Goal: Navigation & Orientation: Find specific page/section

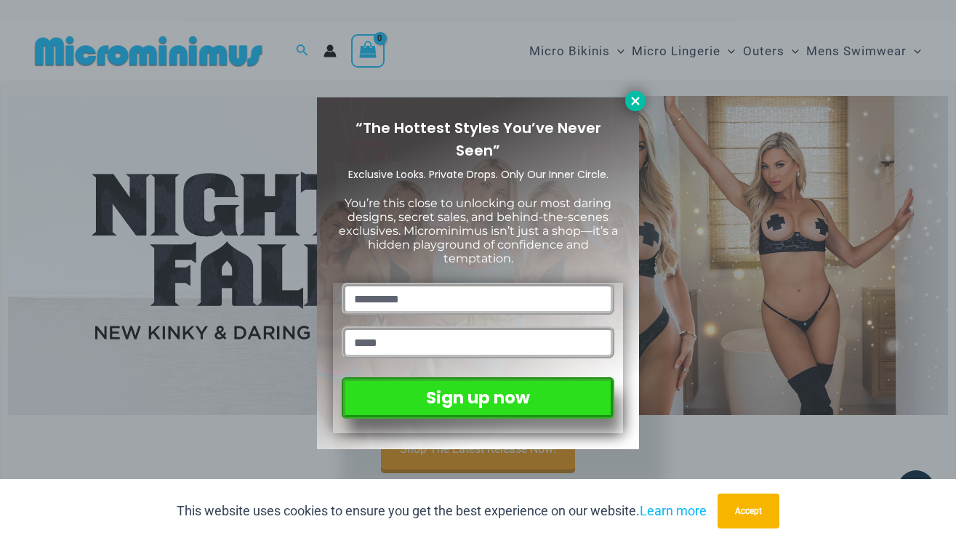
click at [641, 97] on icon at bounding box center [635, 101] width 13 height 13
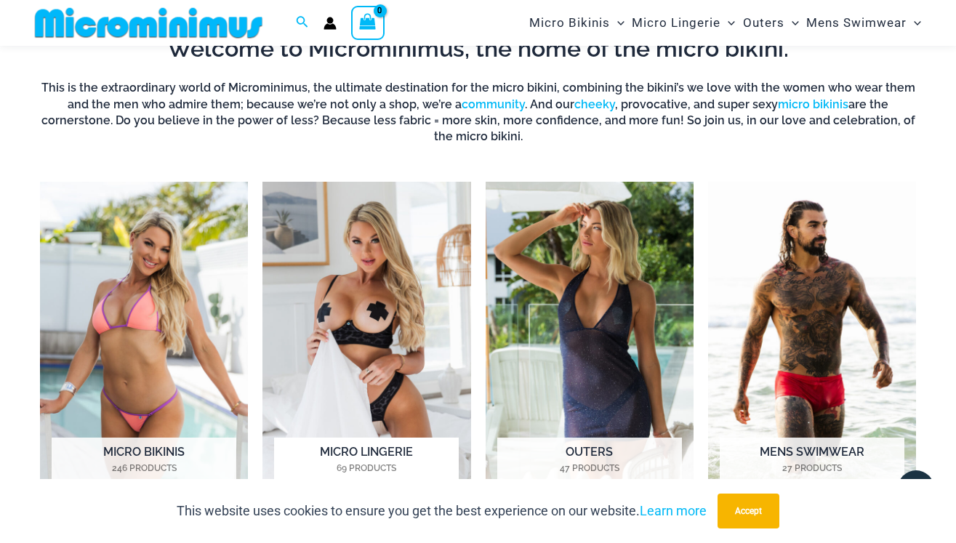
scroll to position [502, 0]
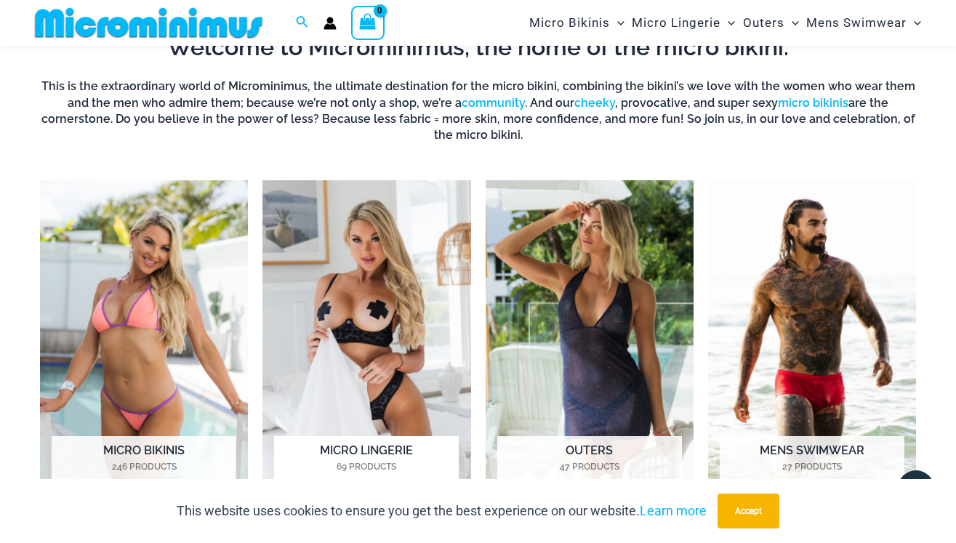
click at [386, 275] on img "Visit product category Micro Lingerie" at bounding box center [366, 341] width 208 height 323
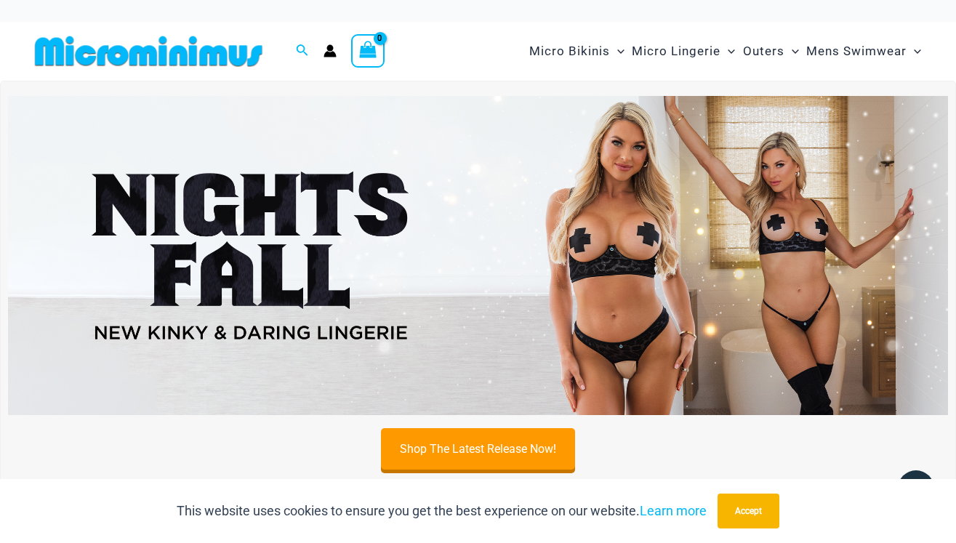
scroll to position [0, 0]
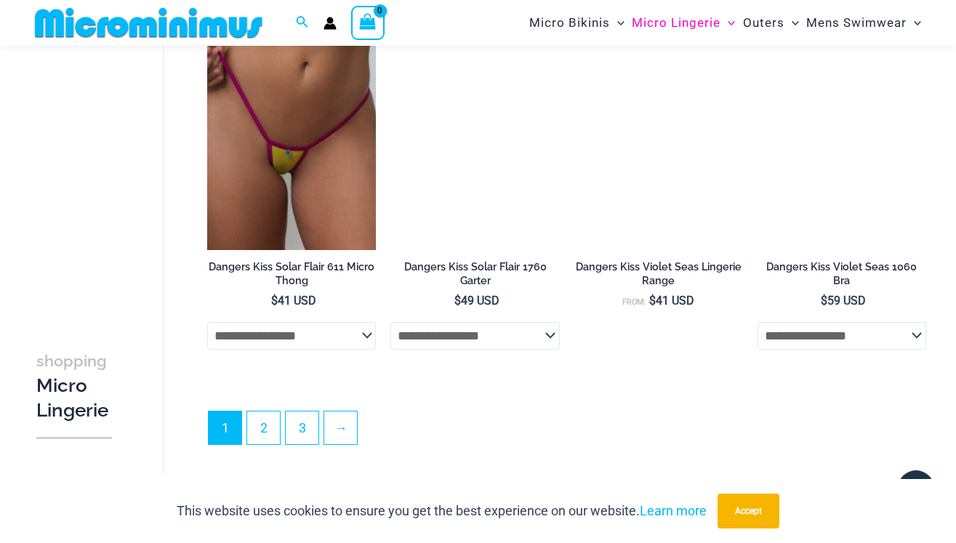
scroll to position [3060, 0]
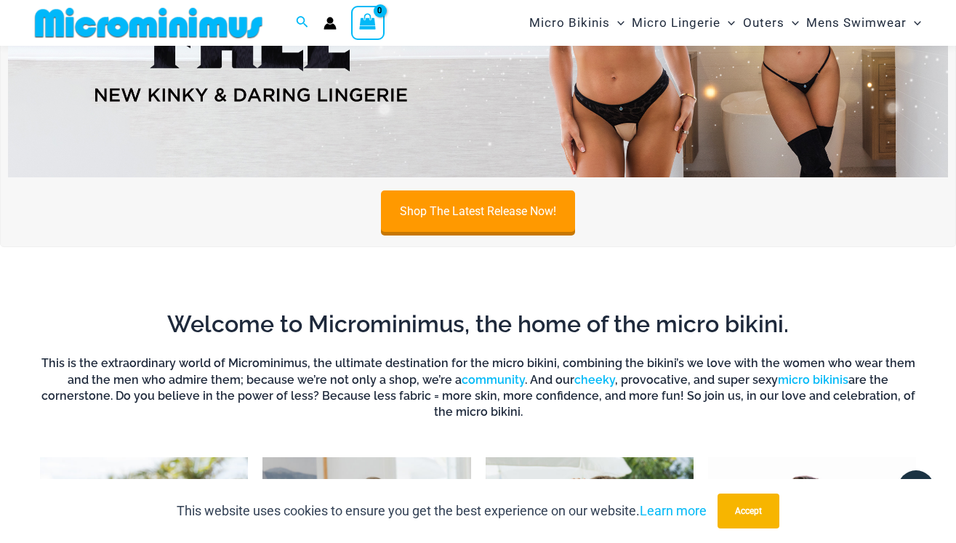
scroll to position [166, 0]
